Goal: Information Seeking & Learning: Check status

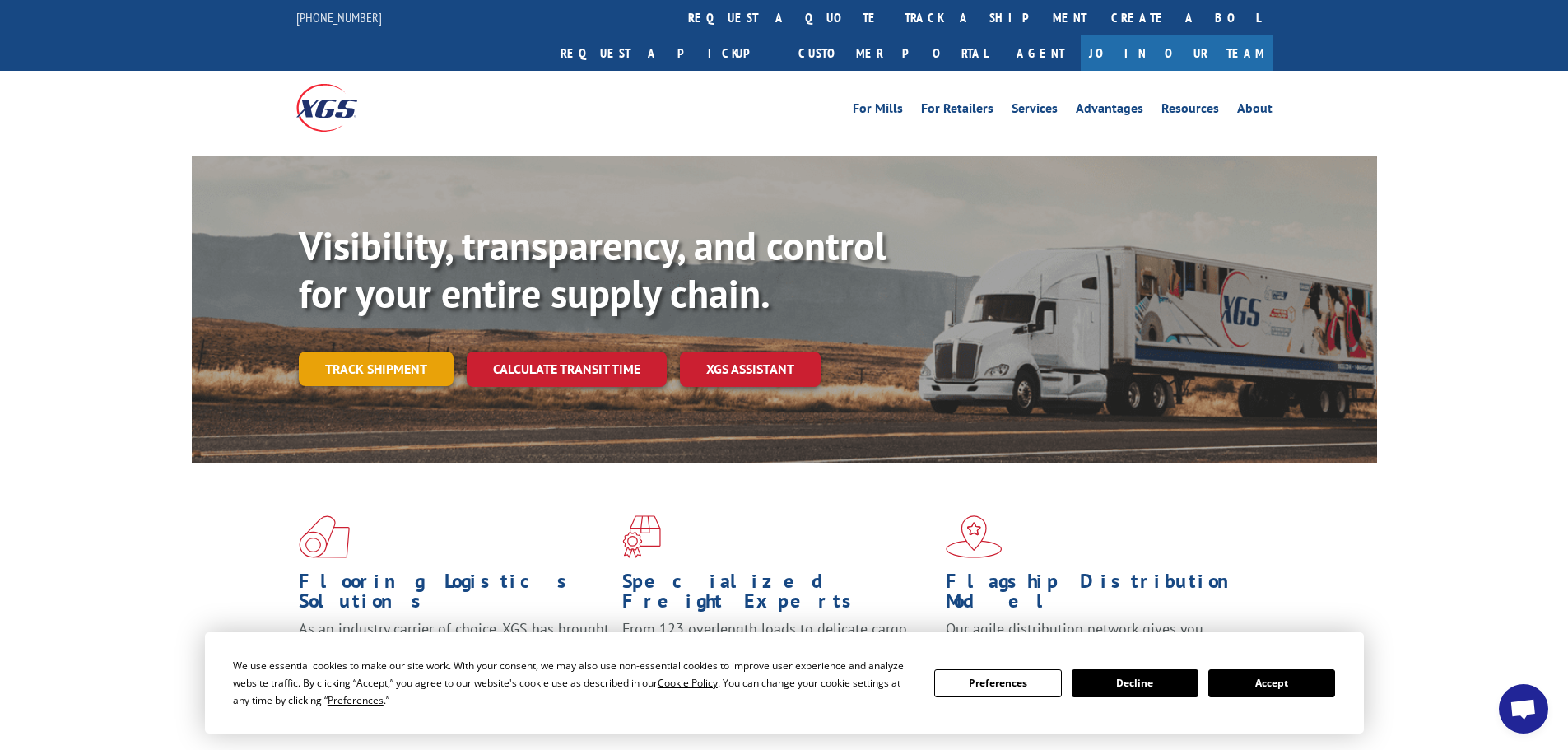
click at [374, 352] on link "Track shipment" at bounding box center [376, 369] width 155 height 35
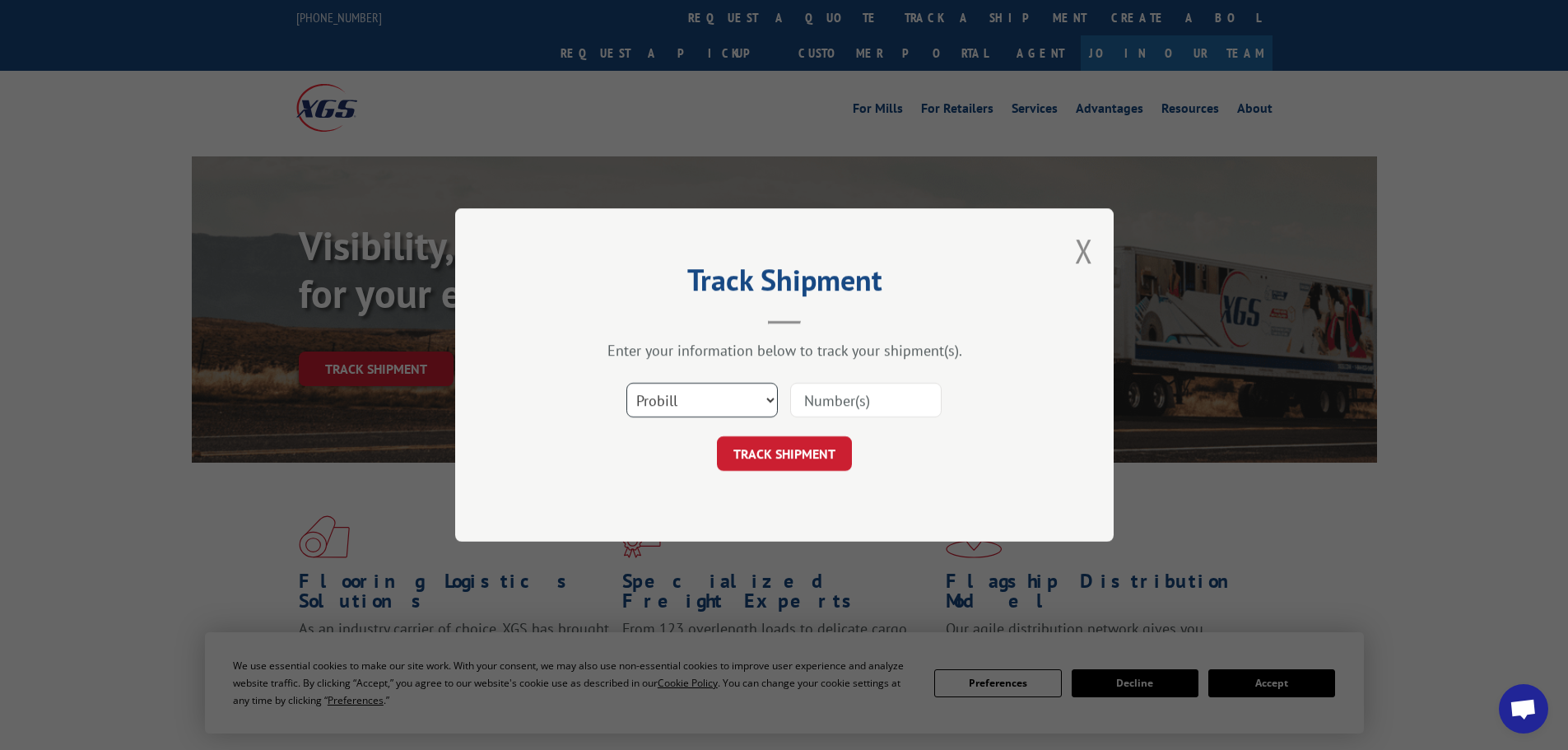
click at [682, 399] on select "Select category... Probill BOL PO" at bounding box center [703, 401] width 151 height 35
select select "bol"
click at [627, 383] on select "Select category... Probill BOL PO" at bounding box center [703, 401] width 151 height 35
click at [817, 396] on input at bounding box center [866, 401] width 151 height 35
paste input "442652"
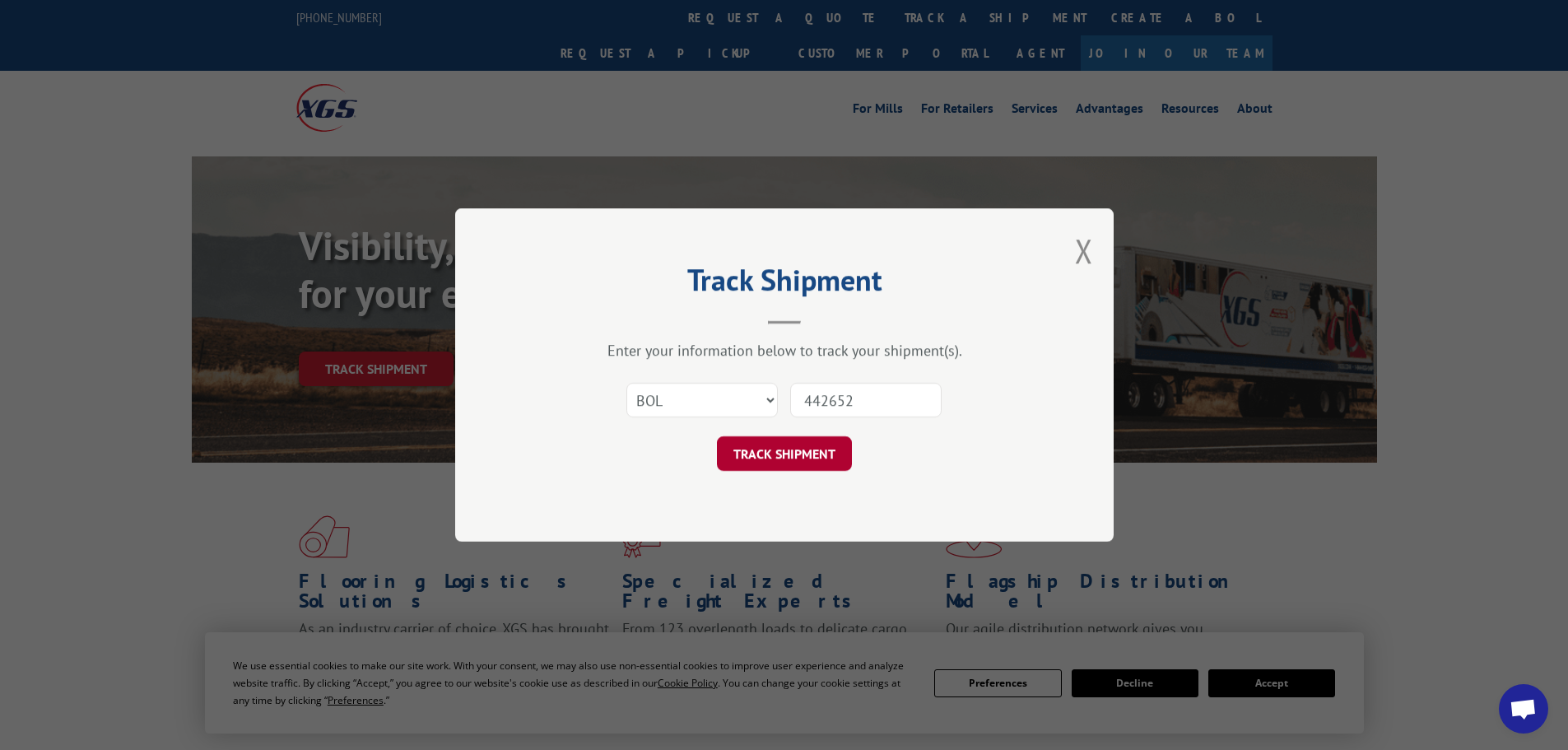
type input "442652"
click at [756, 458] on button "TRACK SHIPMENT" at bounding box center [784, 454] width 135 height 35
